Goal: Task Accomplishment & Management: Use online tool/utility

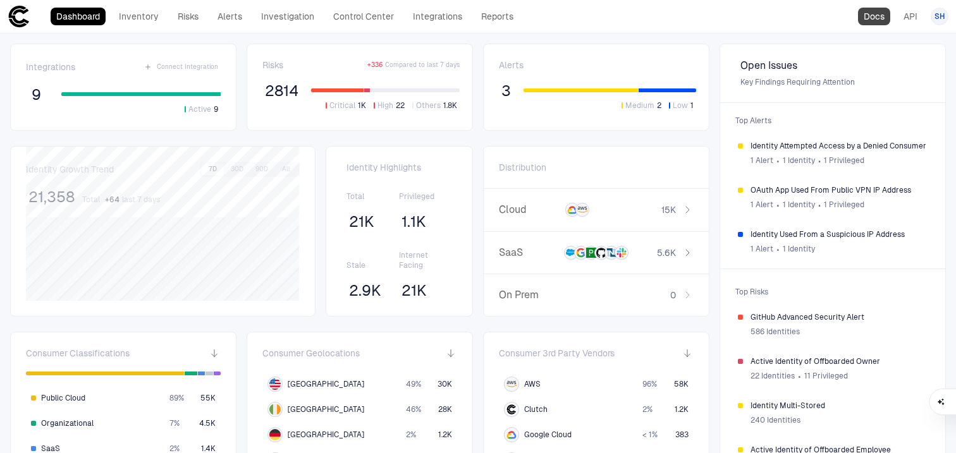
click at [874, 20] on link "Docs" at bounding box center [874, 17] width 32 height 18
click at [444, 19] on link "Integrations" at bounding box center [437, 17] width 61 height 18
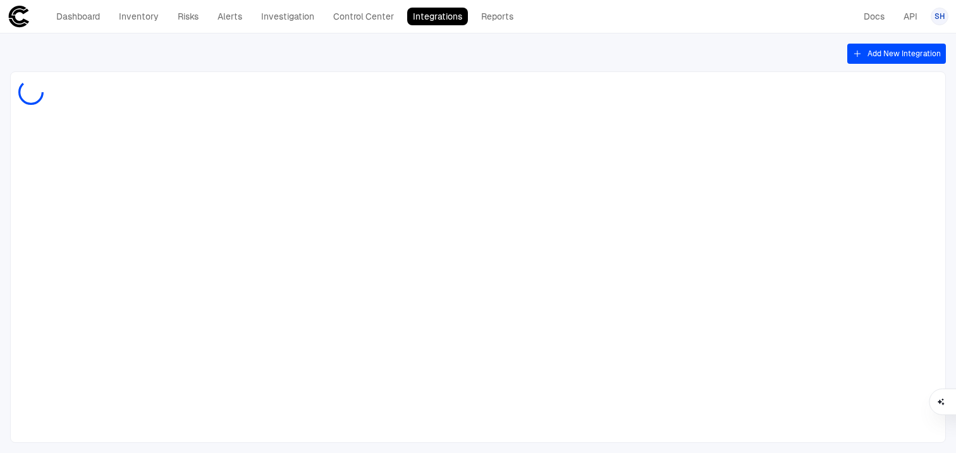
click at [879, 55] on button "Add New Integration" at bounding box center [896, 54] width 99 height 20
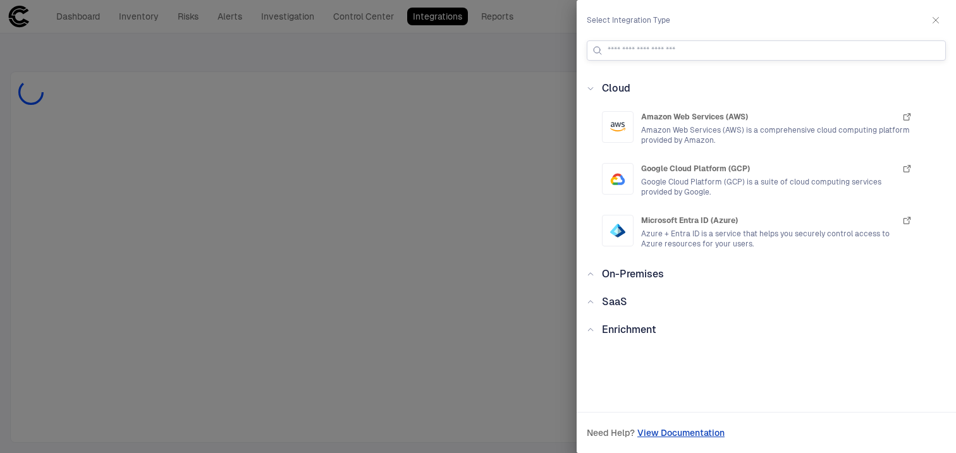
click at [621, 54] on input at bounding box center [773, 50] width 332 height 19
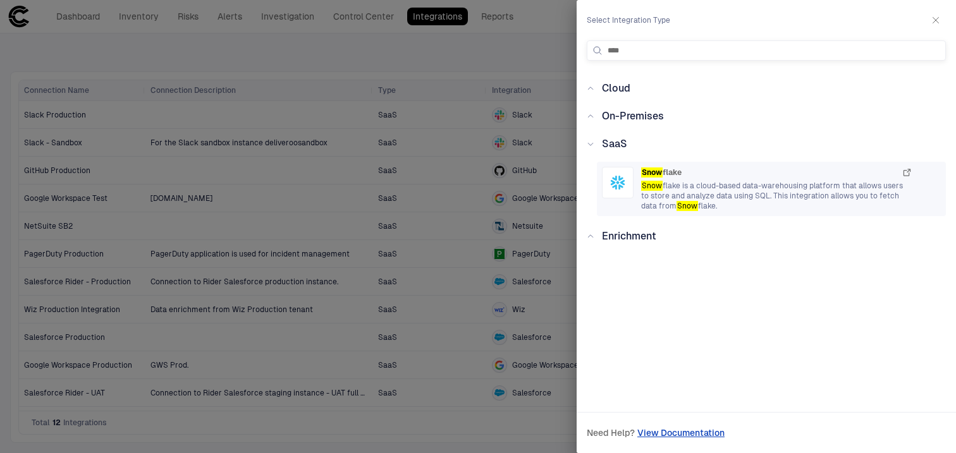
type input "****"
click at [662, 184] on span "Snow flake is a cloud-based data-warehousing platform that allows users to stor…" at bounding box center [776, 196] width 271 height 30
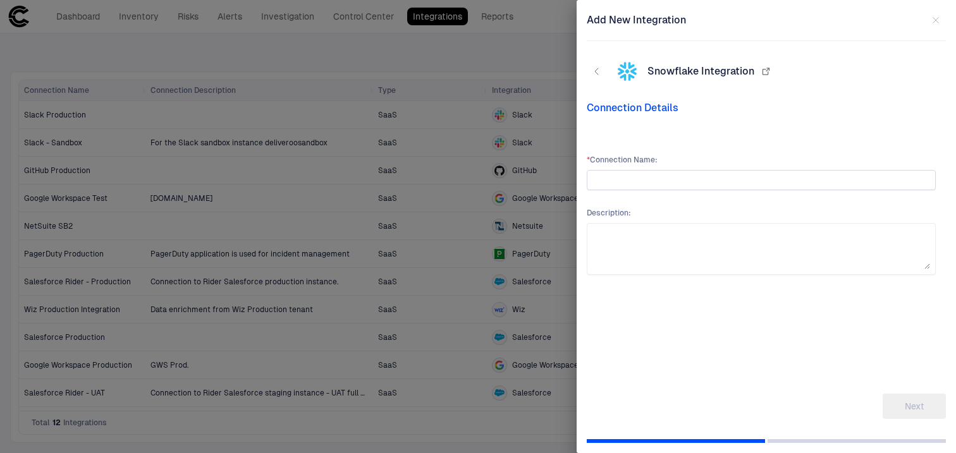
click at [700, 189] on input "text" at bounding box center [761, 180] width 338 height 19
click at [650, 241] on textarea at bounding box center [761, 249] width 338 height 40
click at [637, 186] on input "text" at bounding box center [761, 180] width 338 height 19
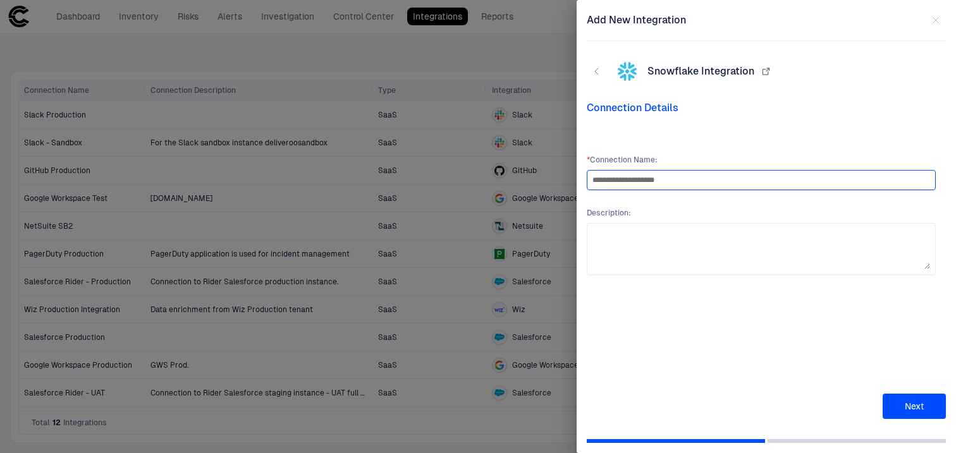
type input "**********"
click at [903, 401] on button "Next" at bounding box center [913, 406] width 63 height 25
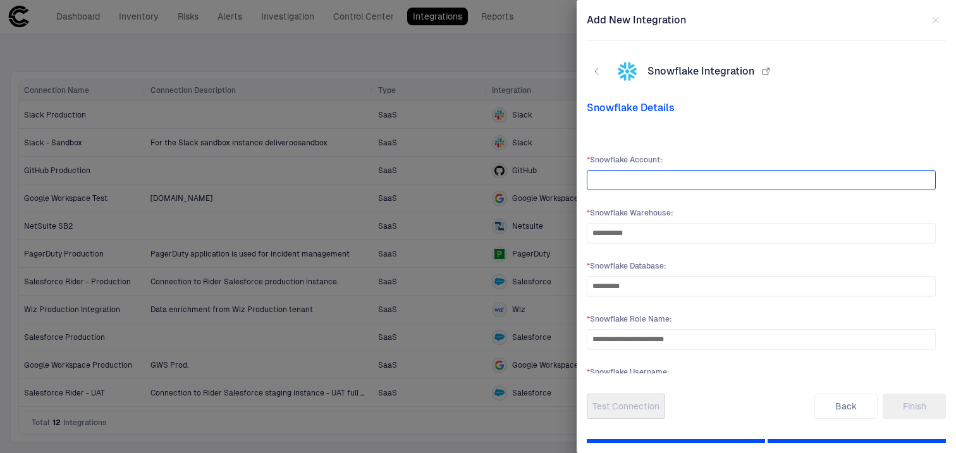
scroll to position [509, 0]
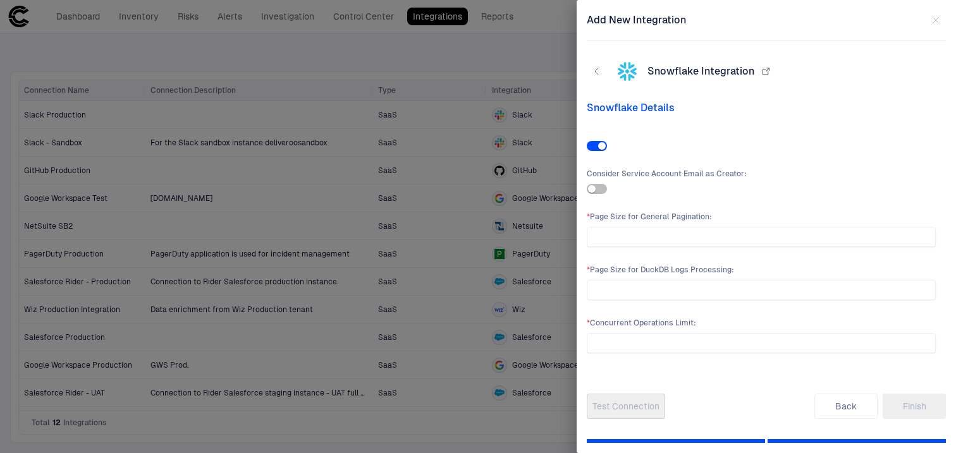
click at [508, 126] on div at bounding box center [478, 226] width 956 height 453
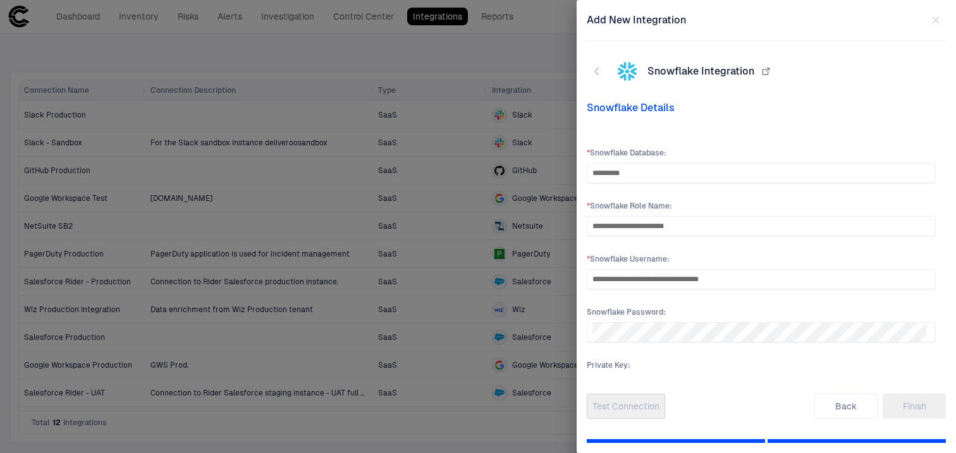
scroll to position [112, 0]
click at [480, 20] on div at bounding box center [478, 226] width 956 height 453
